Goal: Transaction & Acquisition: Book appointment/travel/reservation

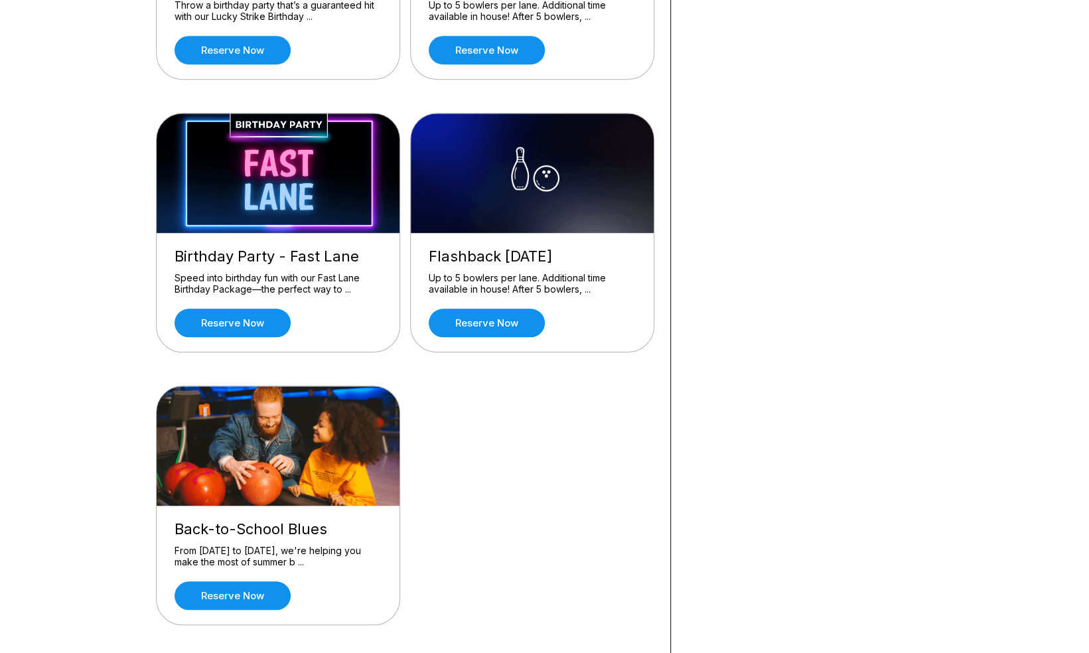
scroll to position [575, 0]
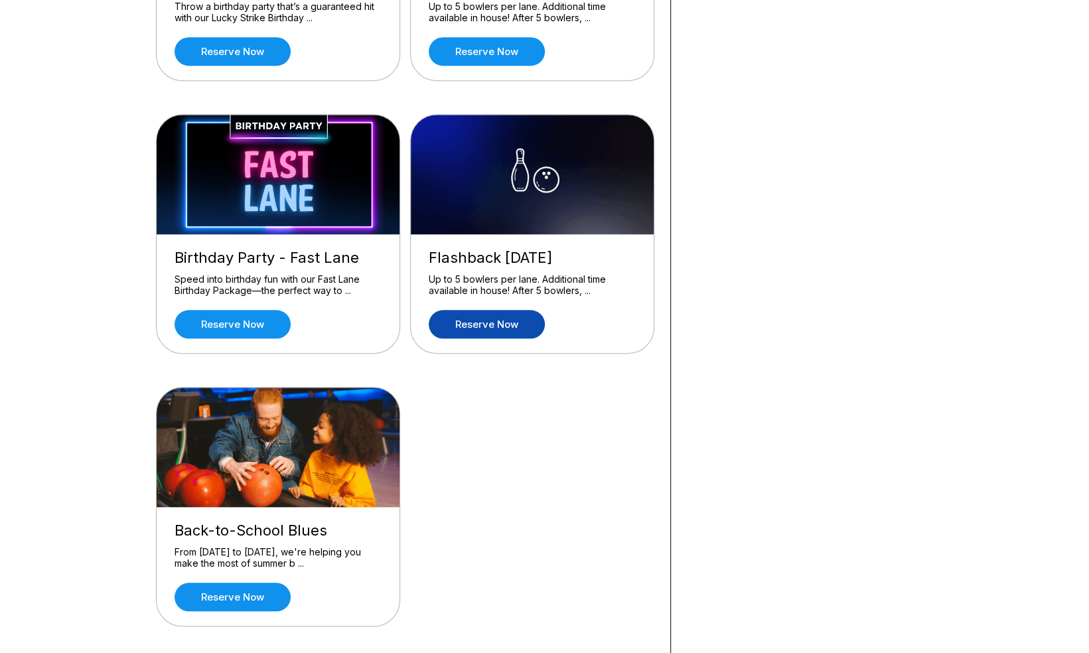
click at [491, 317] on link "Reserve now" at bounding box center [487, 324] width 116 height 29
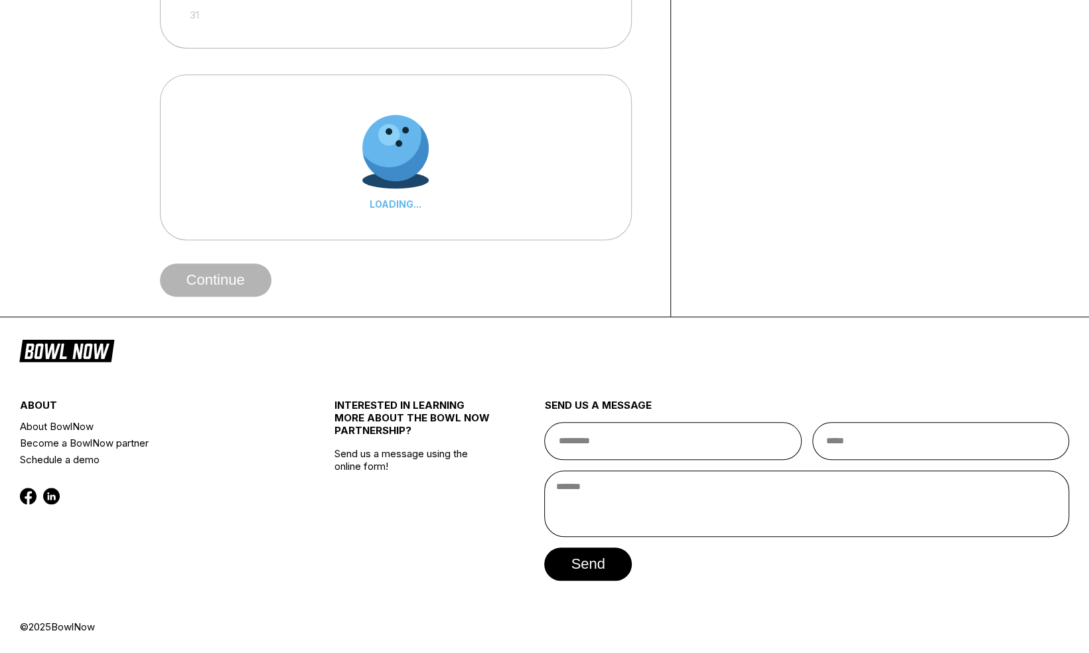
scroll to position [0, 0]
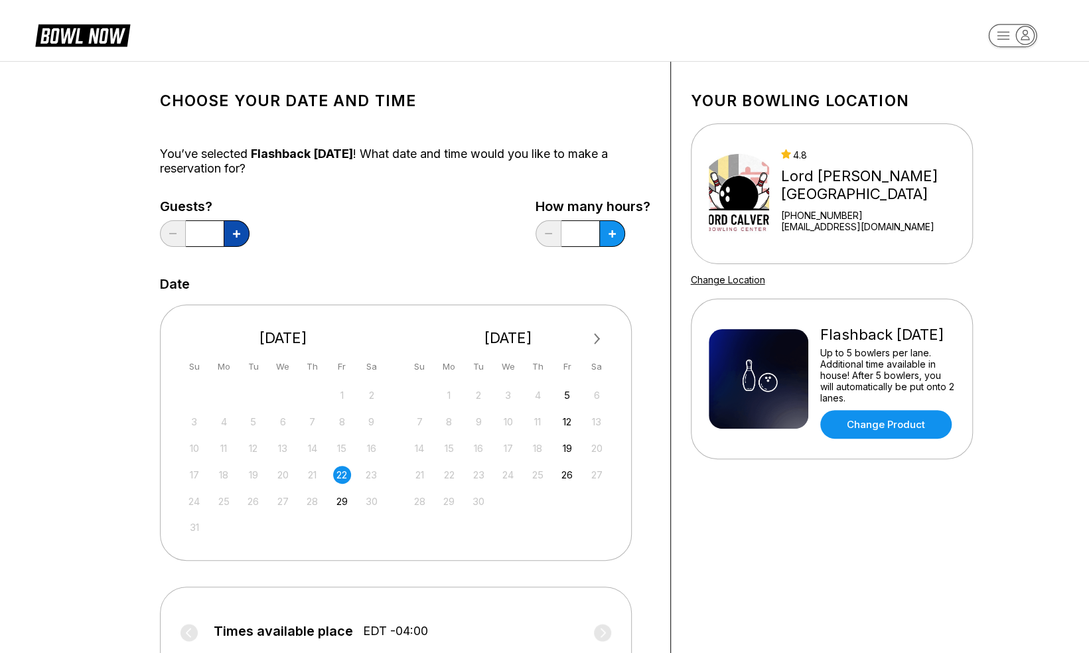
click at [236, 236] on icon at bounding box center [236, 233] width 7 height 7
type input "*"
click at [240, 231] on icon at bounding box center [236, 233] width 7 height 7
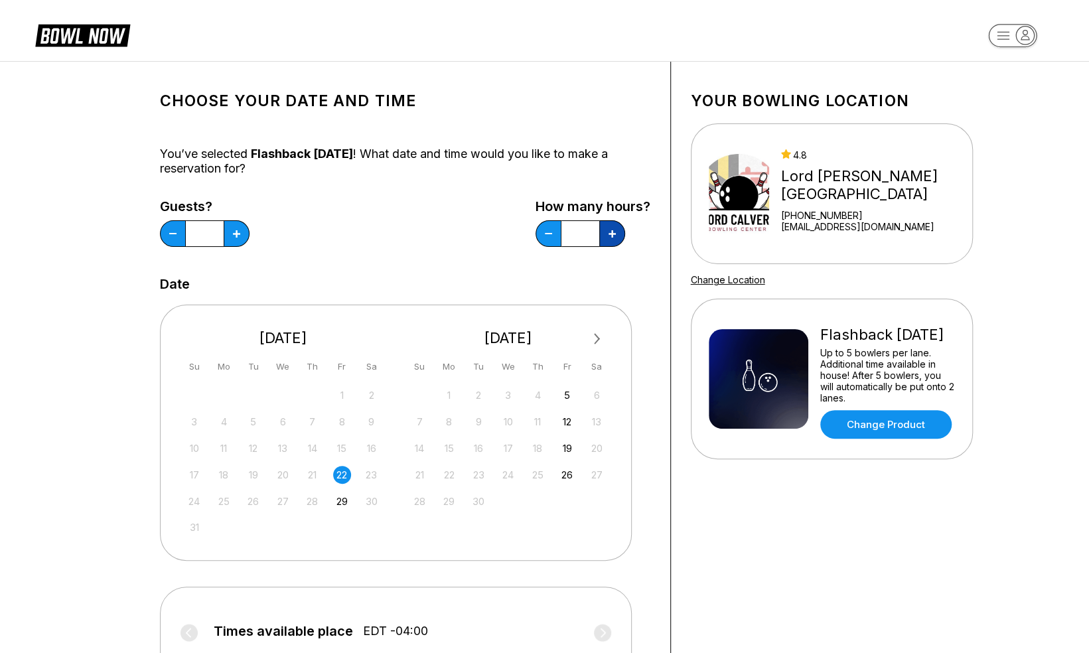
click at [240, 231] on icon at bounding box center [236, 233] width 7 height 7
type input "*"
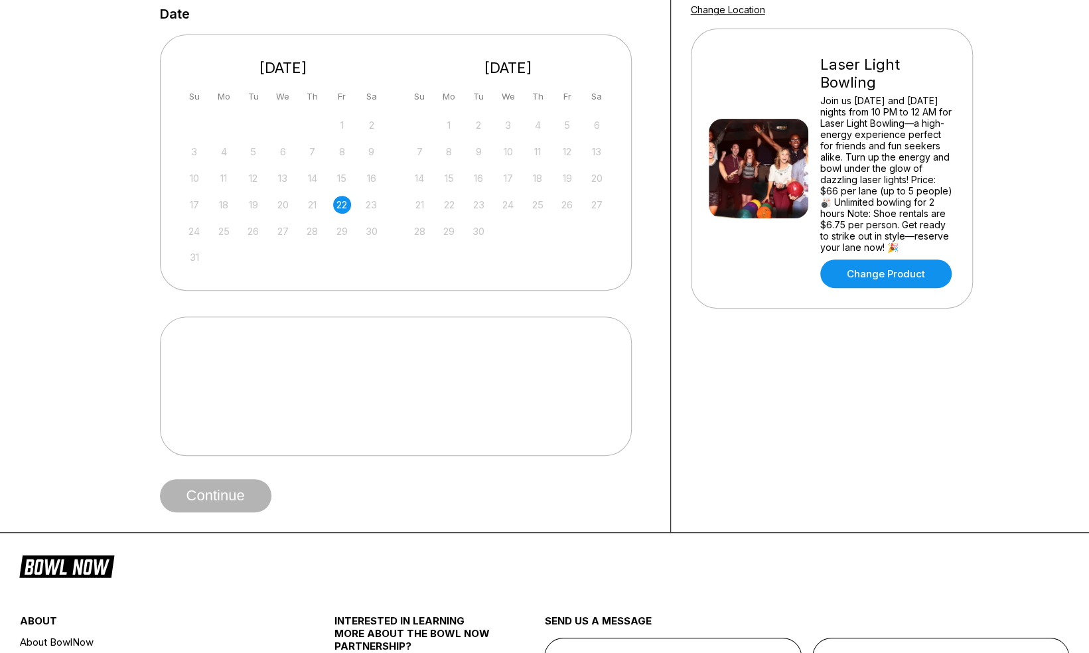
scroll to position [273, 0]
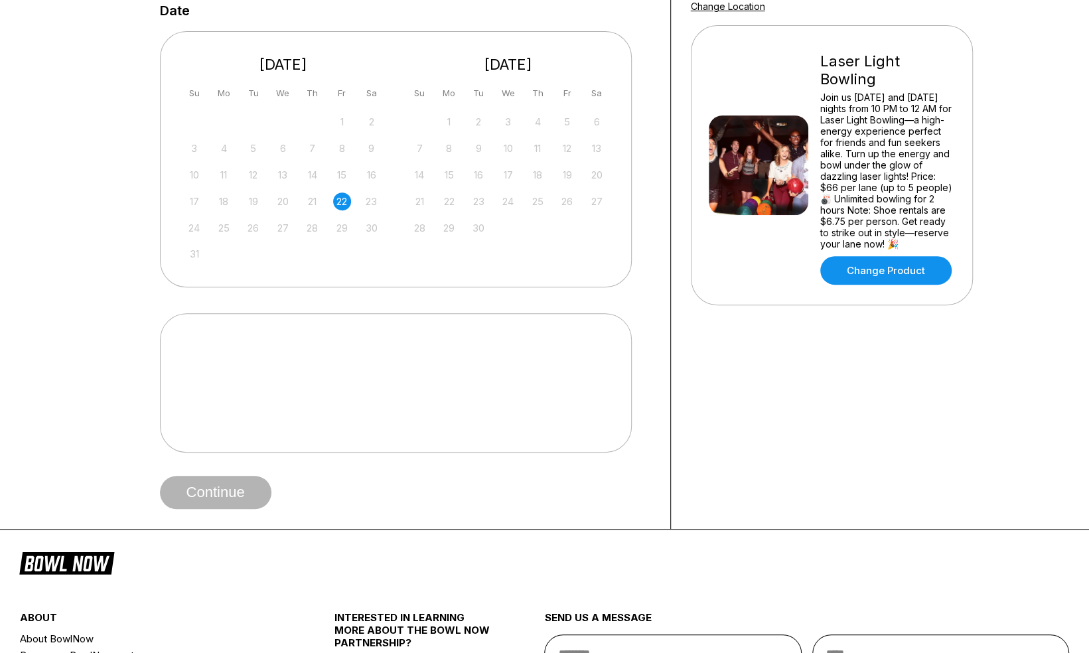
click at [211, 494] on span "Continue" at bounding box center [215, 492] width 111 height 13
click at [341, 202] on div "22" at bounding box center [342, 201] width 18 height 18
click at [339, 202] on div "22" at bounding box center [342, 201] width 18 height 18
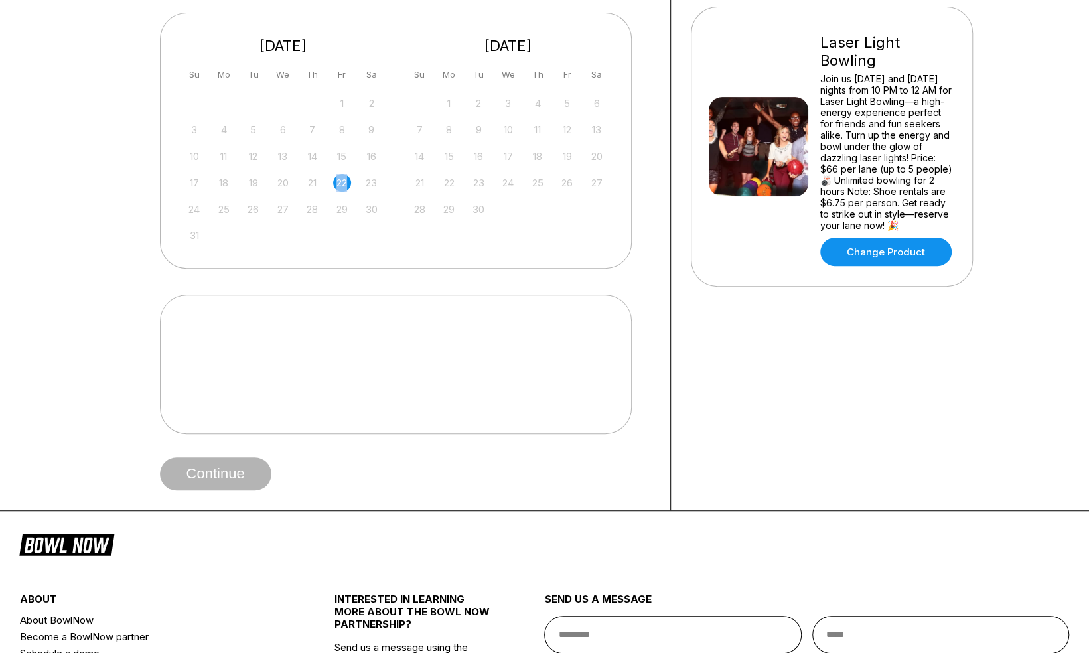
scroll to position [290, 0]
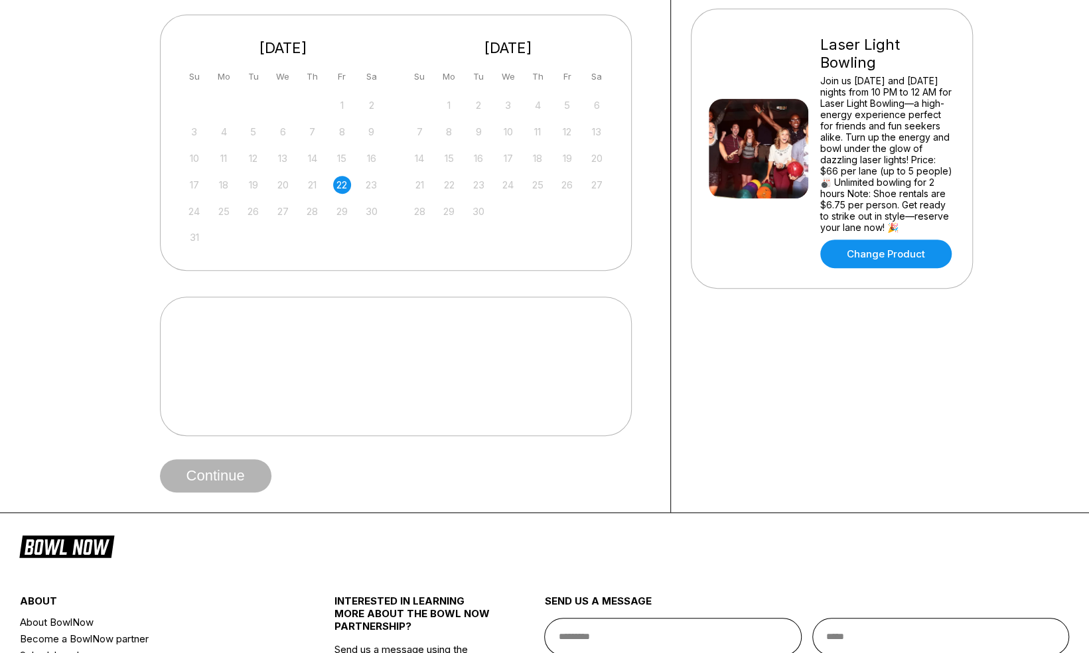
click at [309, 185] on div "21" at bounding box center [312, 185] width 18 height 18
click at [344, 183] on div "22" at bounding box center [342, 185] width 18 height 18
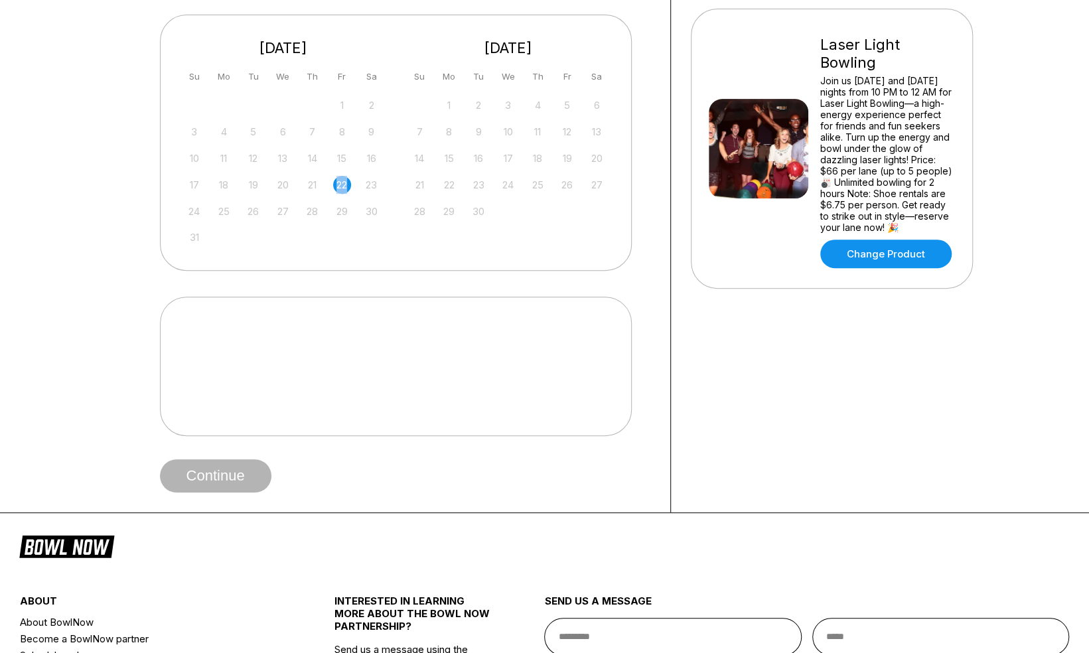
click at [82, 510] on div "Choose your Date and time You’ve selected Laser Light Bowling ! What date and t…" at bounding box center [544, 142] width 1089 height 742
click at [295, 360] on div at bounding box center [396, 366] width 472 height 139
click at [247, 470] on span "Continue" at bounding box center [215, 476] width 111 height 13
click at [338, 183] on div "22" at bounding box center [342, 185] width 18 height 18
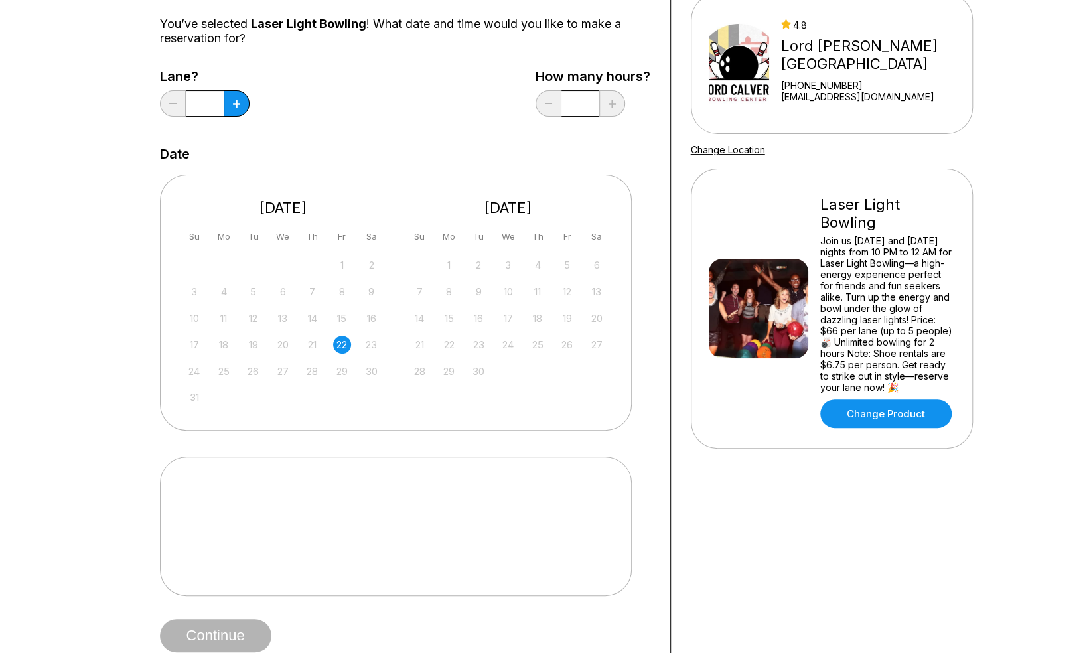
scroll to position [129, 0]
click at [786, 300] on img at bounding box center [759, 309] width 100 height 100
click at [844, 409] on link "Change Product" at bounding box center [885, 414] width 131 height 29
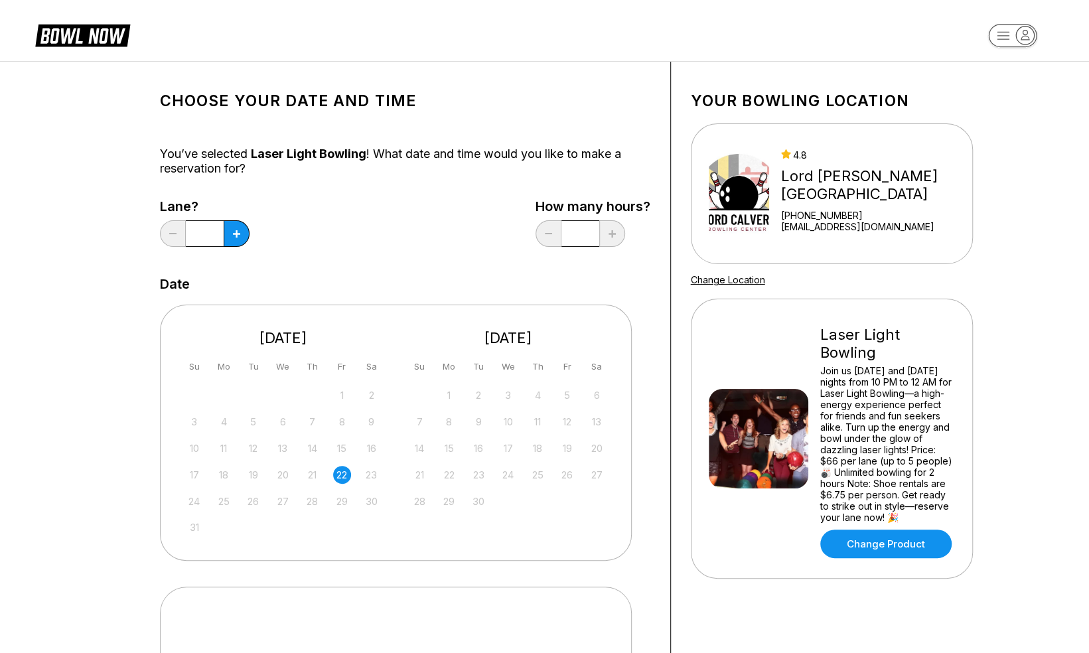
click at [344, 477] on div "22" at bounding box center [342, 475] width 18 height 18
click at [244, 234] on button at bounding box center [237, 233] width 26 height 27
click at [245, 235] on button at bounding box center [237, 233] width 26 height 27
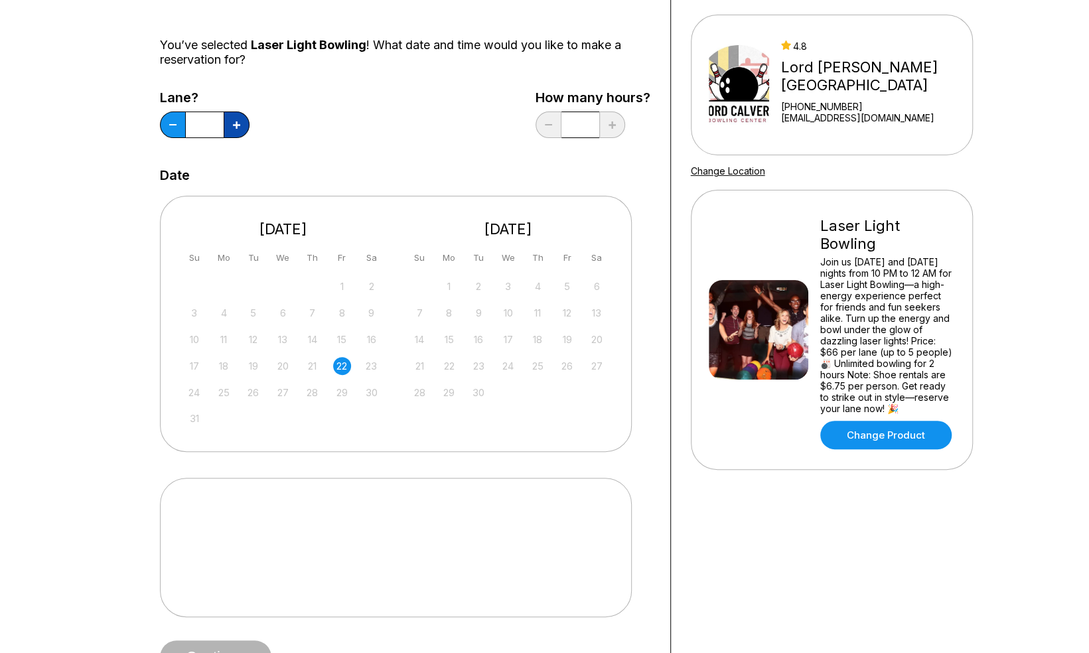
scroll to position [119, 0]
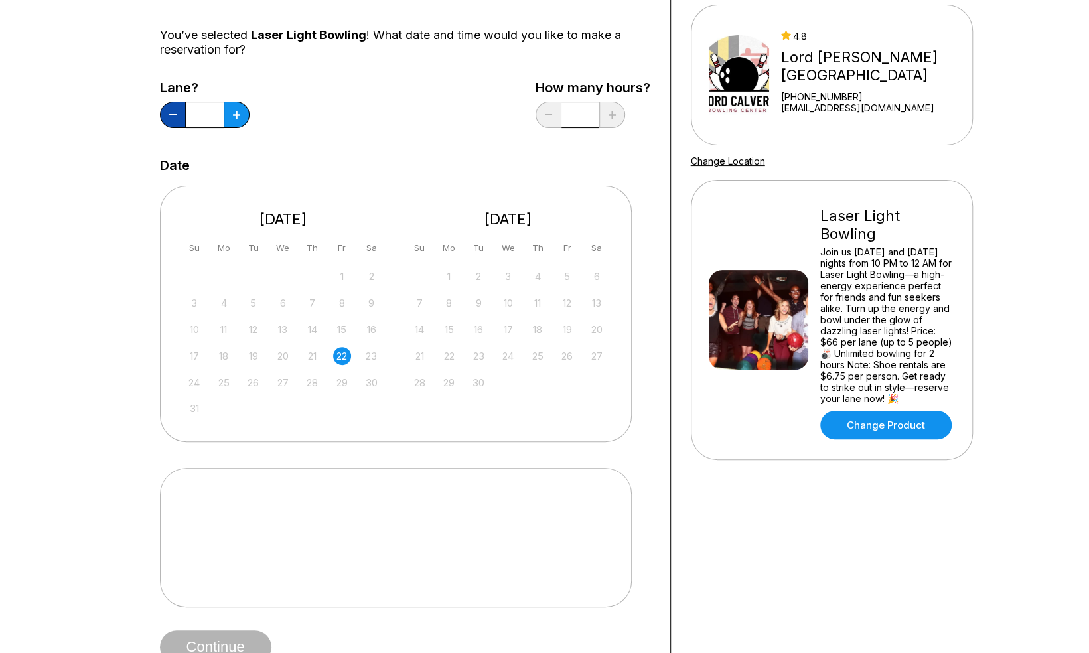
click at [169, 115] on icon at bounding box center [172, 114] width 7 height 1
click at [169, 115] on button at bounding box center [173, 115] width 26 height 27
click at [241, 121] on button at bounding box center [237, 115] width 26 height 27
click at [171, 111] on button at bounding box center [173, 115] width 26 height 27
click at [232, 122] on button at bounding box center [237, 115] width 26 height 27
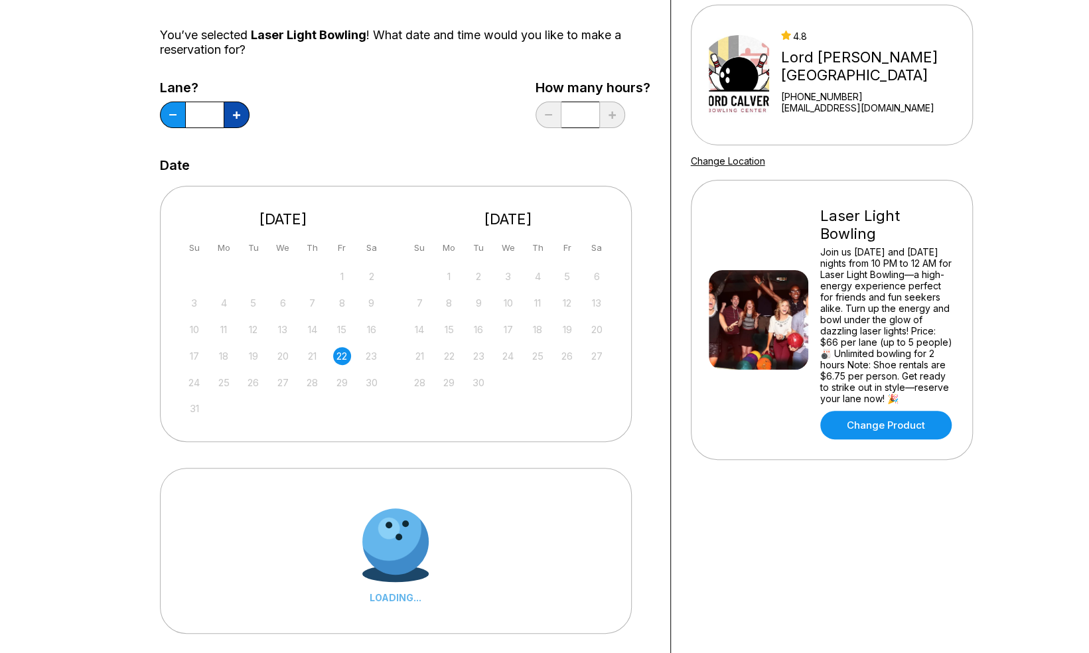
click at [232, 122] on button at bounding box center [237, 115] width 26 height 27
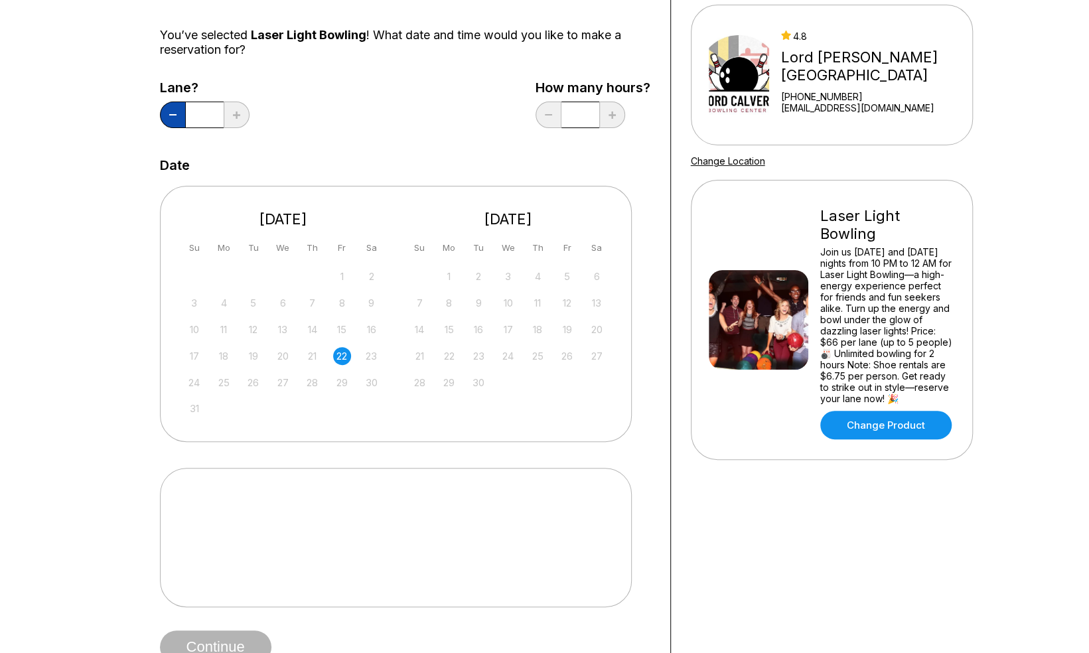
click at [170, 114] on icon at bounding box center [172, 114] width 7 height 1
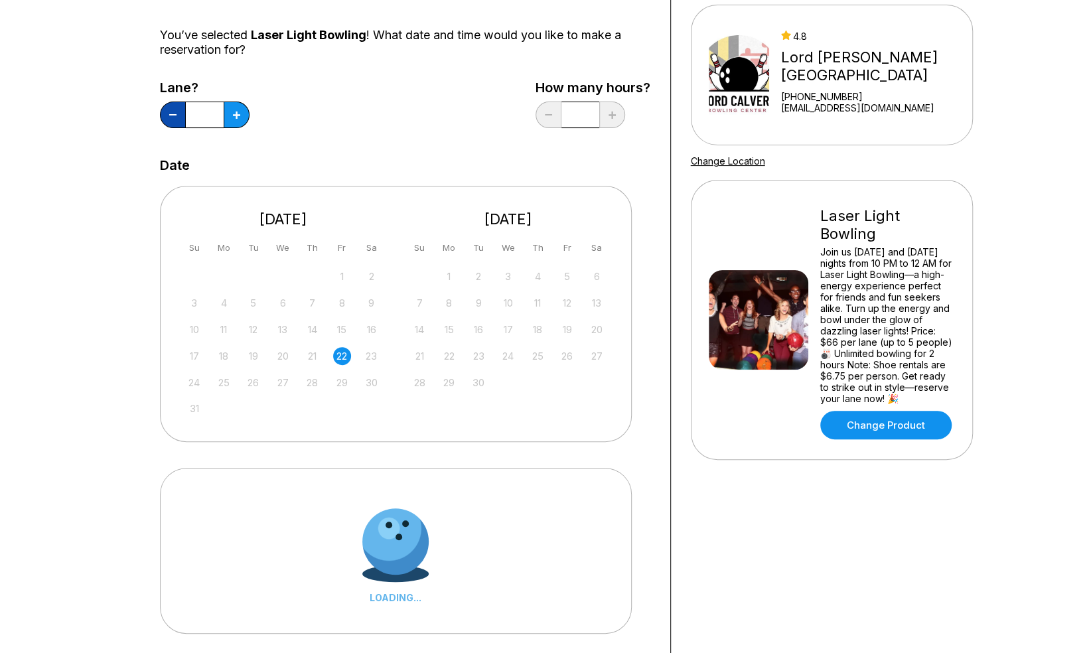
click at [170, 114] on icon at bounding box center [172, 114] width 7 height 1
type input "*"
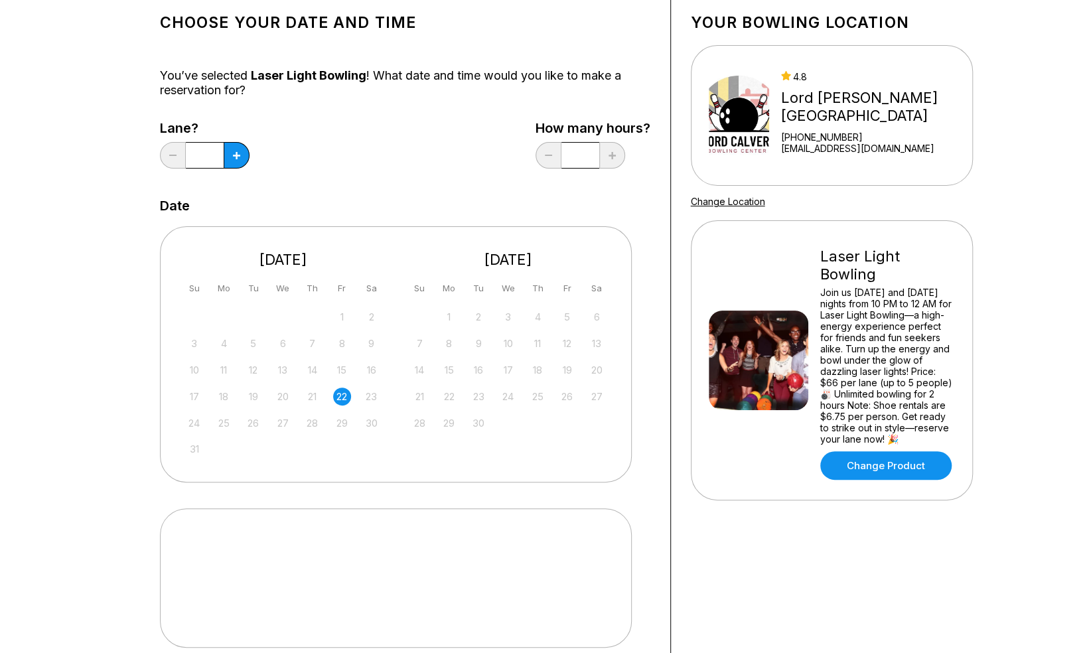
scroll to position [76, 0]
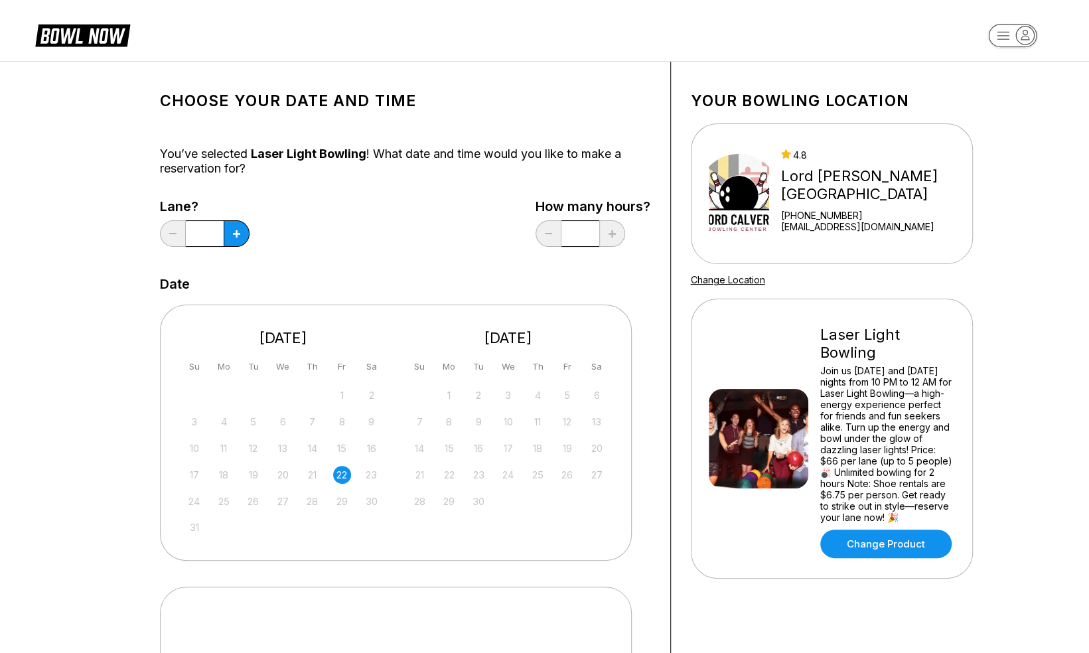
click at [412, 250] on div "Lane? * How many hours? *" at bounding box center [405, 226] width 490 height 54
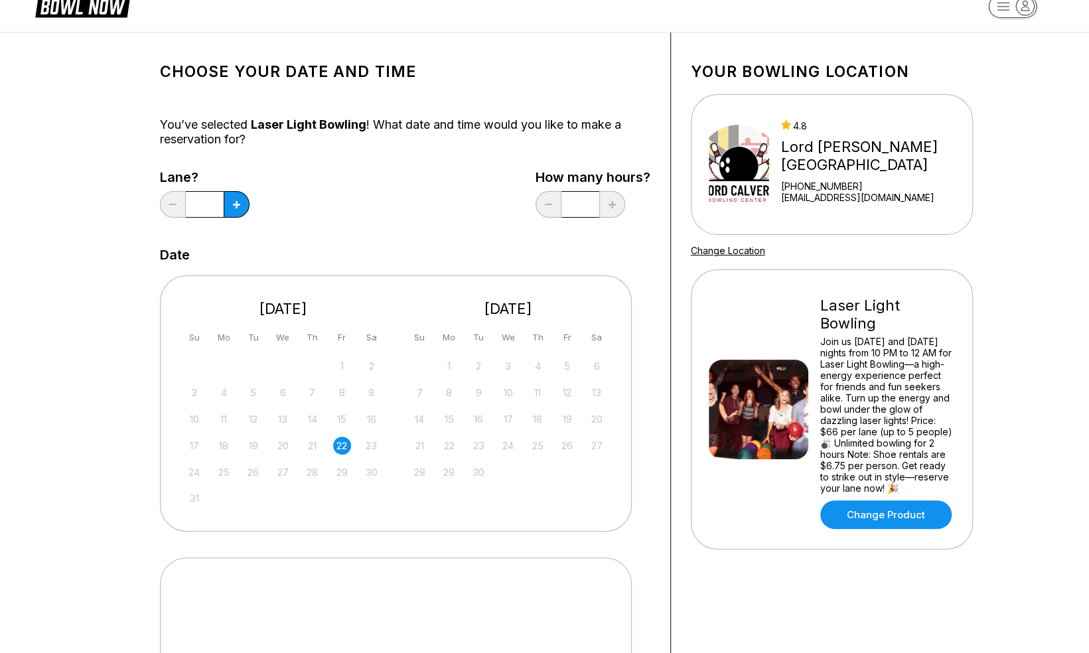
scroll to position [31, 0]
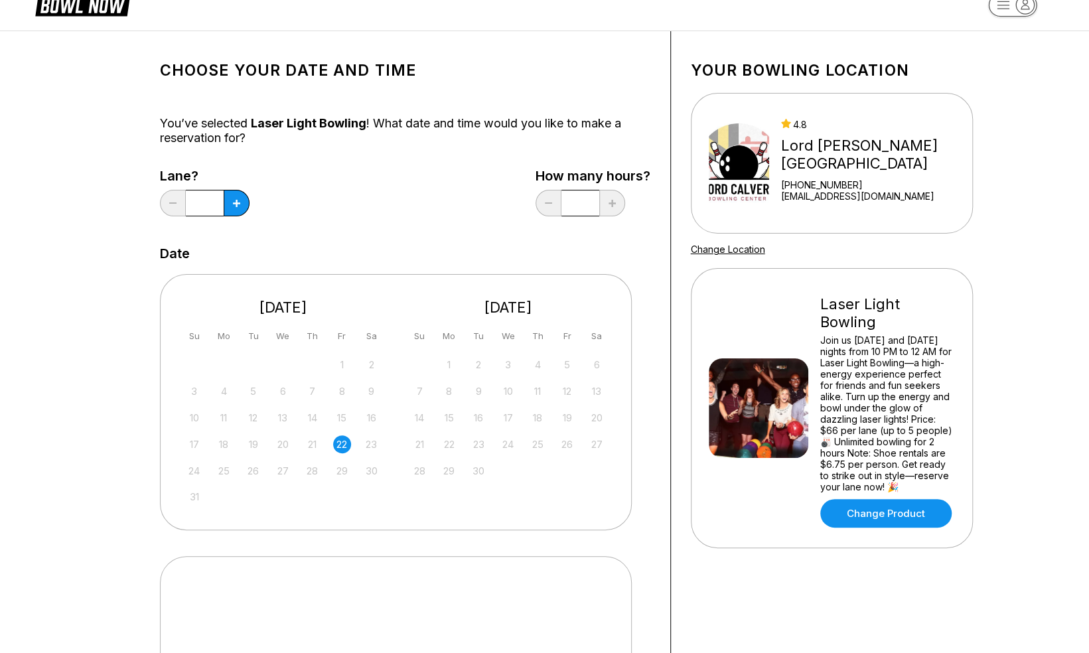
click at [52, 617] on div "Choose your Date and time You’ve selected Laser Light Bowling ! What date and t…" at bounding box center [544, 402] width 1089 height 742
click at [873, 514] on link "Change Product" at bounding box center [885, 513] width 131 height 29
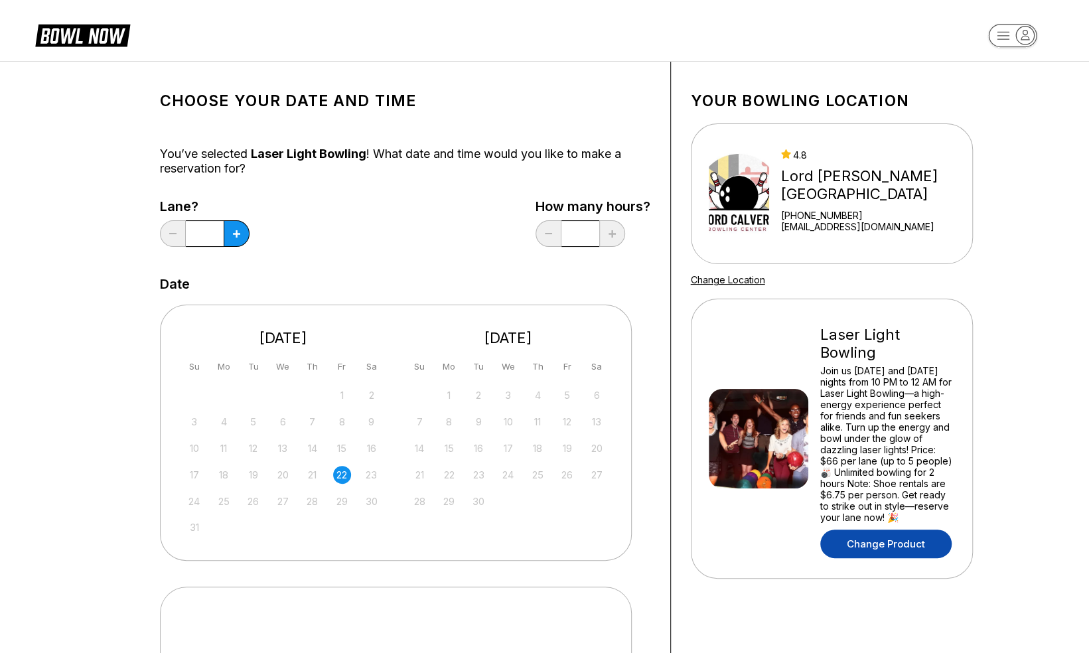
click at [838, 546] on link "Change Product" at bounding box center [885, 544] width 131 height 29
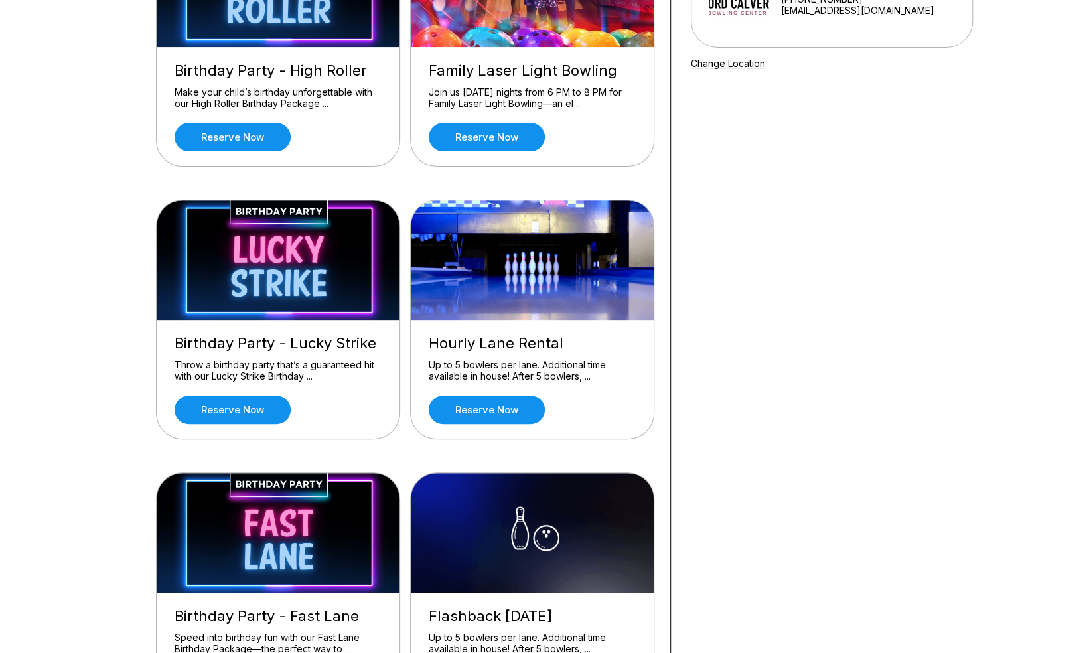
scroll to position [240, 0]
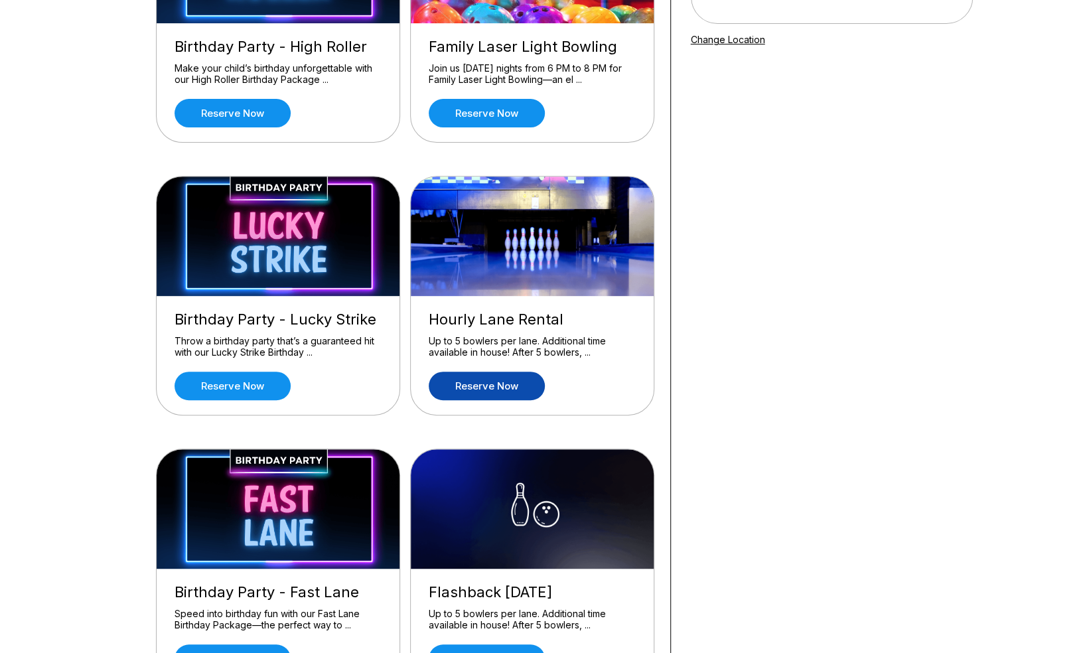
click at [469, 388] on link "Reserve now" at bounding box center [487, 386] width 116 height 29
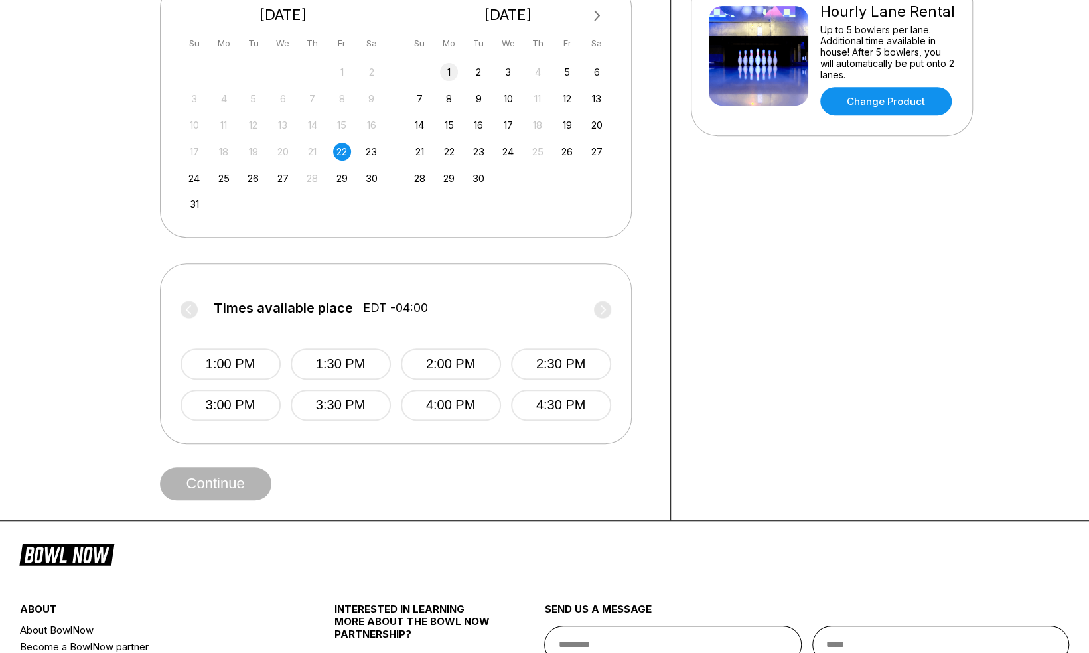
scroll to position [329, 0]
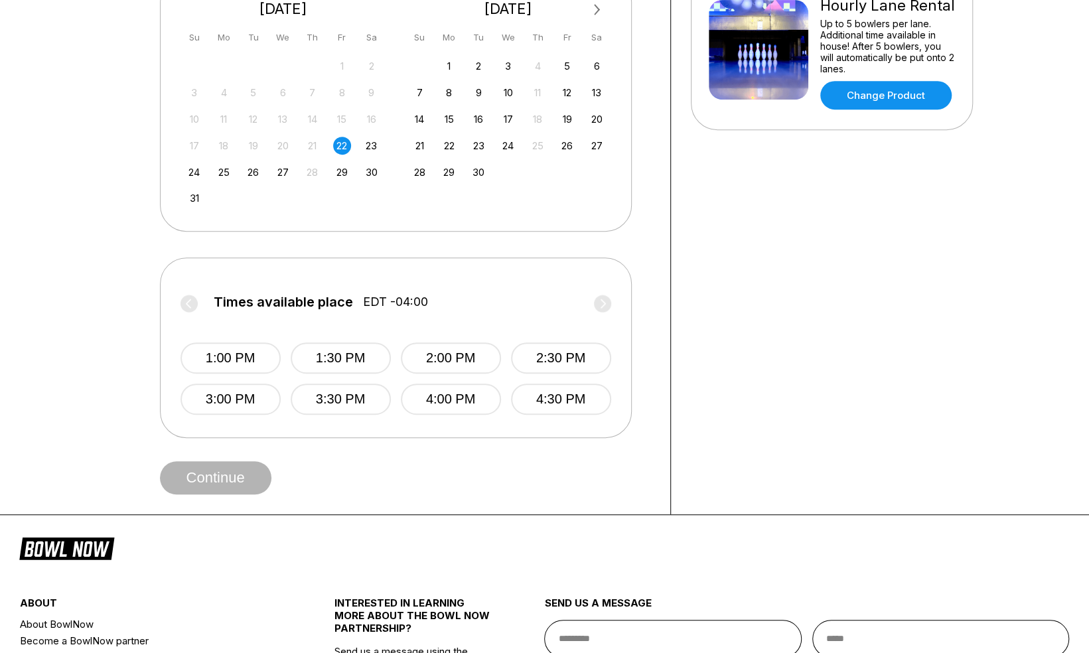
click at [597, 298] on label "Times available place EDT -04:00" at bounding box center [396, 305] width 431 height 21
click at [346, 140] on div "22" at bounding box center [342, 146] width 18 height 18
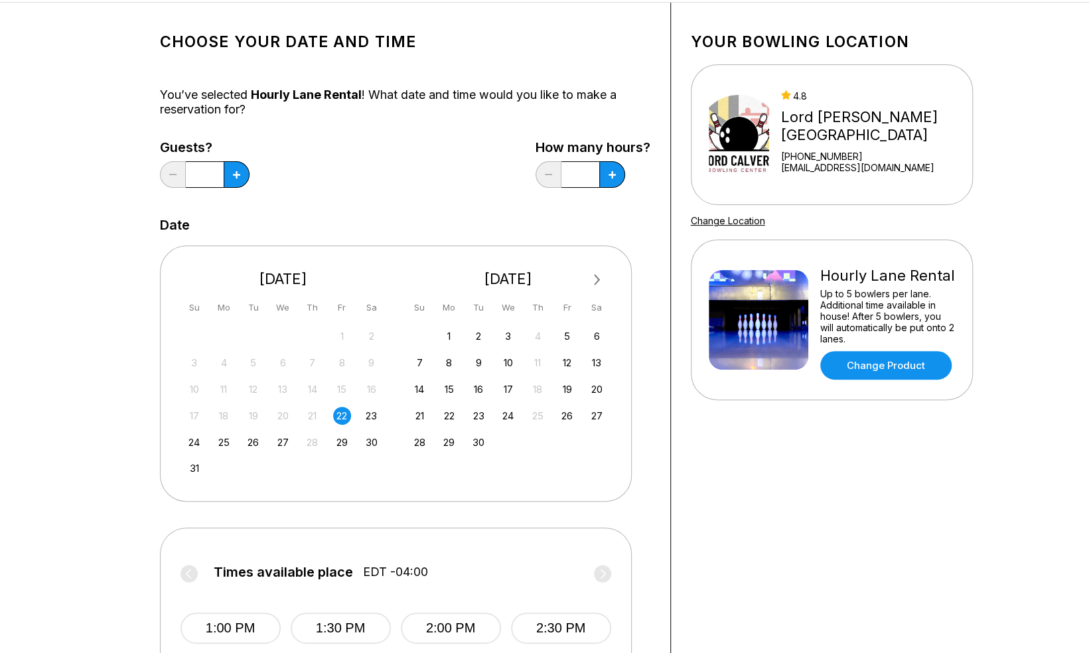
scroll to position [58, 0]
click at [240, 172] on icon at bounding box center [236, 175] width 7 height 7
click at [78, 619] on div "Choose your Date and time You’ve selected Hourly Lane Rental ! What date and ti…" at bounding box center [544, 394] width 1089 height 783
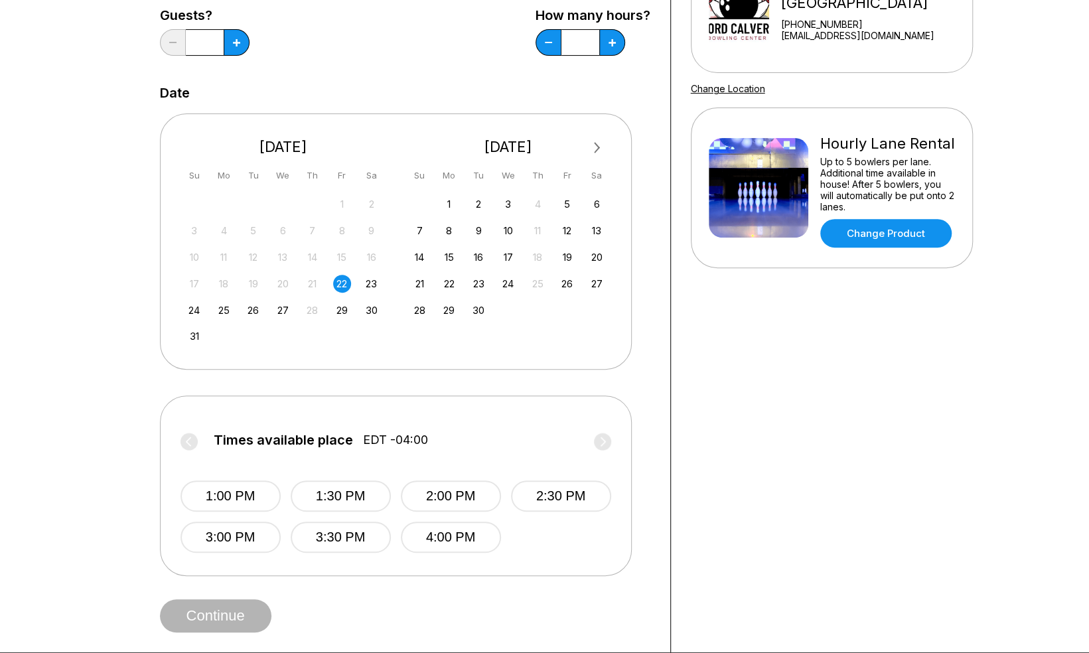
scroll to position [196, 0]
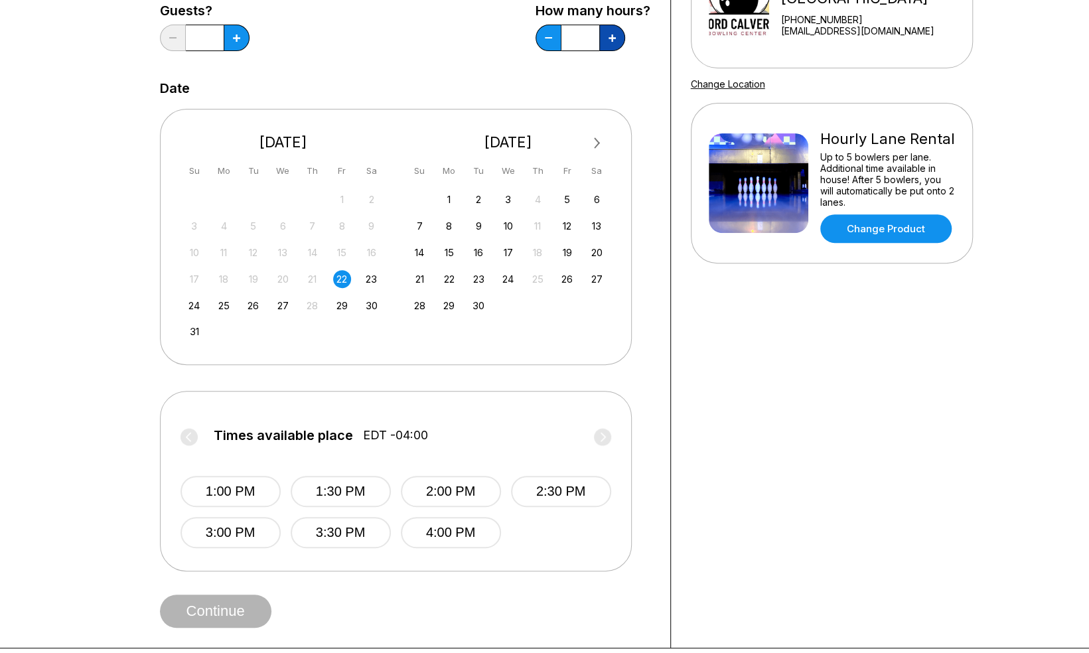
click at [250, 45] on button at bounding box center [237, 38] width 26 height 27
type input "*"
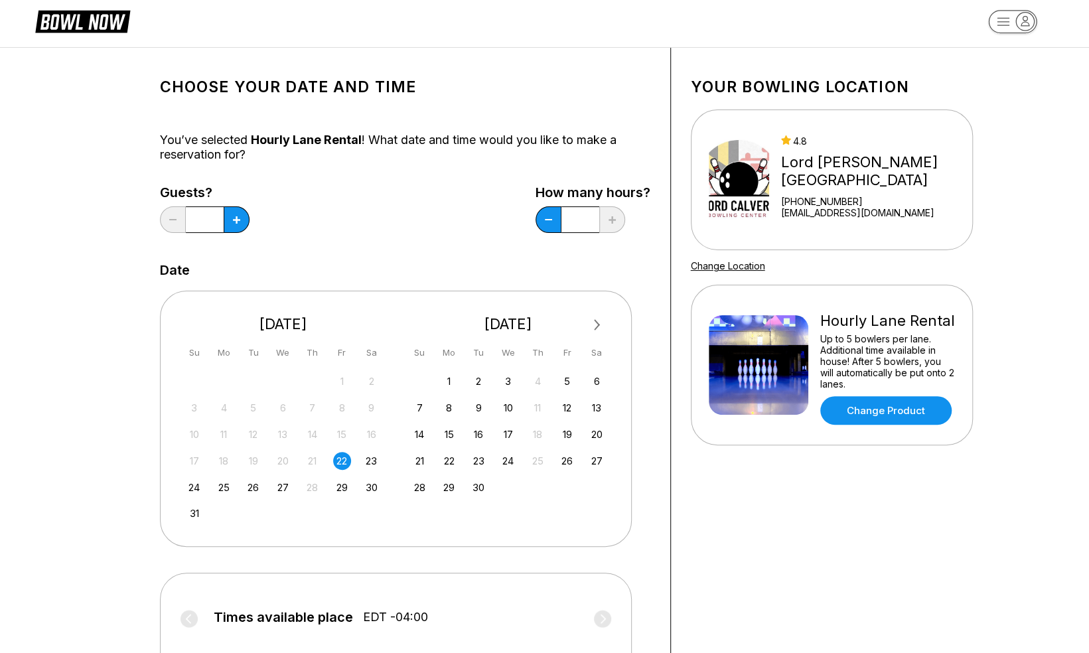
scroll to position [0, 0]
